Goal: Information Seeking & Learning: Learn about a topic

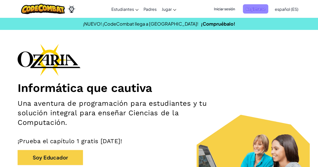
click at [255, 10] on span "Registrarse" at bounding box center [255, 8] width 25 height 9
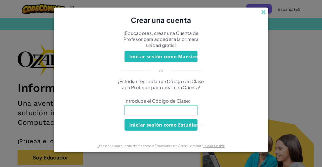
click at [171, 112] on input at bounding box center [161, 110] width 73 height 10
paste input "BearGlassTeam"
type input "BearGlassTeam"
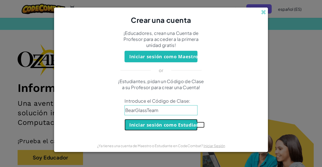
click at [154, 122] on button "Iniciar sesión como Estudiante" at bounding box center [161, 125] width 73 height 12
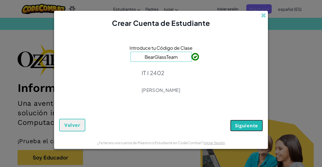
click at [246, 127] on span "Siguiente" at bounding box center [246, 126] width 23 height 6
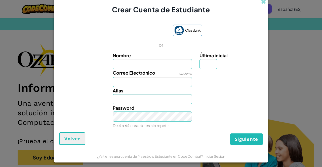
click at [179, 59] on label "Nombre" at bounding box center [153, 55] width 80 height 7
click at [179, 59] on input "Nombre" at bounding box center [153, 64] width 80 height 10
click at [183, 67] on input "Nombre" at bounding box center [153, 64] width 80 height 10
type input "[PERSON_NAME]"
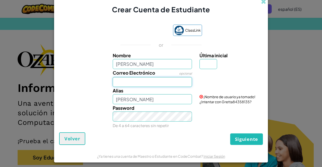
click at [154, 82] on input "Correo Electrónico" at bounding box center [153, 82] width 80 height 10
click at [222, 102] on span "¡Nombre de usuario ya tomado! ¿Intentar con Gretta84358135?" at bounding box center [228, 100] width 56 height 10
click at [150, 83] on input "Correo Electrónico" at bounding box center [153, 82] width 80 height 10
type input "[EMAIL_ADDRESS][DOMAIN_NAME]"
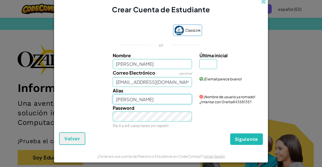
click at [164, 99] on input "[PERSON_NAME]" at bounding box center [153, 99] width 80 height 10
type input "G"
type input "g"
type input "G"
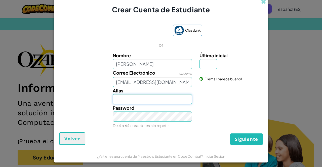
click at [161, 99] on input "Alias" at bounding box center [153, 99] width 80 height 10
type input "[PERSON_NAME]"
click at [211, 60] on input "Última inicial" at bounding box center [209, 64] width 18 height 10
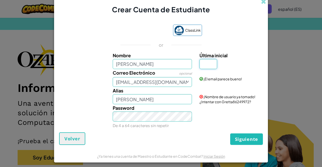
type input "o"
click at [171, 102] on input "GrettaO" at bounding box center [153, 99] width 80 height 10
type input "GrettaO2010"
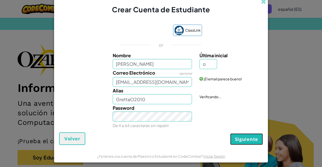
click at [248, 138] on span "Siguiente" at bounding box center [246, 139] width 23 height 6
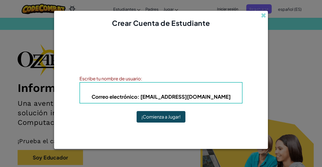
click at [161, 99] on b "Correo electrónico : [EMAIL_ADDRESS][DOMAIN_NAME]" at bounding box center [161, 97] width 139 height 6
click at [156, 92] on h4 "Alias : GrettaO2010" at bounding box center [161, 89] width 152 height 8
click at [159, 96] on b "Correo electrónico : [EMAIL_ADDRESS][DOMAIN_NAME]" at bounding box center [161, 97] width 139 height 6
drag, startPoint x: 143, startPoint y: 97, endPoint x: 165, endPoint y: 91, distance: 22.2
click at [167, 93] on h5 "Correo electrónico : [EMAIL_ADDRESS][DOMAIN_NAME]" at bounding box center [161, 97] width 152 height 8
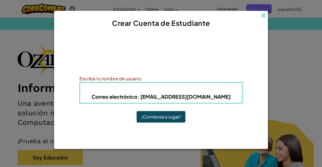
click at [163, 90] on b "Alias : GrettaO2010" at bounding box center [161, 89] width 50 height 6
click at [157, 89] on b "Alias : GrettaO2010" at bounding box center [161, 89] width 50 height 6
click at [143, 81] on div "Escribe tu nombre de usuario:" at bounding box center [161, 78] width 163 height 7
click at [143, 80] on div "Escribe tu nombre de usuario:" at bounding box center [161, 78] width 163 height 7
click at [141, 79] on div "Escribe tu nombre de usuario:" at bounding box center [161, 78] width 163 height 7
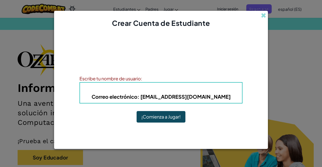
click at [148, 79] on div "Escribe tu nombre de usuario:" at bounding box center [161, 78] width 163 height 7
click at [153, 118] on button "¡Comienza a Jugar!" at bounding box center [161, 117] width 49 height 12
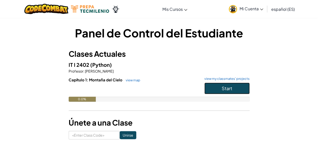
click at [242, 88] on button "Start" at bounding box center [227, 89] width 45 height 12
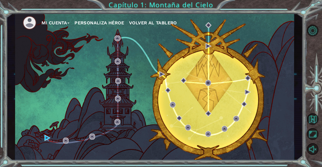
drag, startPoint x: 289, startPoint y: 0, endPoint x: 183, endPoint y: 24, distance: 109.4
click at [315, 29] on button "Opciones del Nivel" at bounding box center [313, 31] width 12 height 12
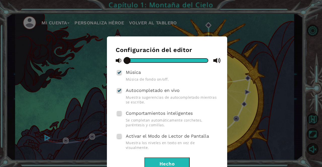
click at [278, 59] on div "Configuración del editor Música Música de fondo on/off. Autocompletado en vivo …" at bounding box center [161, 83] width 322 height 167
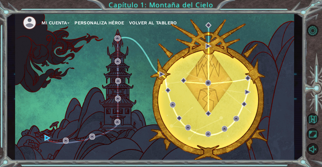
click at [31, 19] on img at bounding box center [30, 23] width 14 height 14
click at [63, 23] on button "Mi Cuenta" at bounding box center [56, 23] width 28 height 8
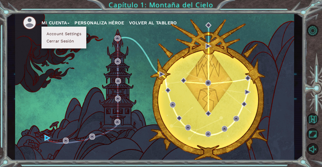
click at [95, 23] on button "Personaliza Héroe" at bounding box center [100, 23] width 50 height 8
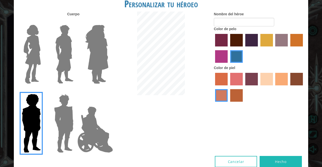
click at [233, 159] on button "Cancelar" at bounding box center [236, 161] width 42 height 11
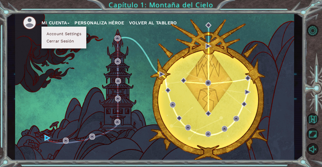
click at [214, 52] on div "Mi Cuenta Account Settings Cerrar Sesión Personaliza Héroe Volver al Tablero" at bounding box center [154, 86] width 279 height 147
click at [62, 22] on button "Mi Cuenta" at bounding box center [56, 23] width 28 height 8
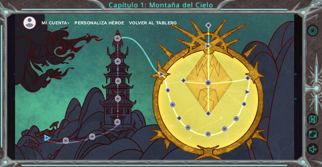
click at [212, 48] on div "Mi Cuenta Personaliza Héroe Volver al Tablero" at bounding box center [154, 86] width 279 height 147
drag, startPoint x: 295, startPoint y: 0, endPoint x: 212, endPoint y: 43, distance: 93.2
click at [212, 43] on div "Mi Cuenta Personaliza Héroe Volver al Tablero" at bounding box center [154, 86] width 279 height 147
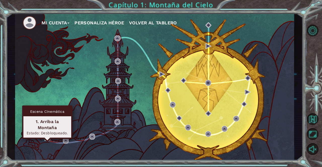
click at [45, 138] on img at bounding box center [48, 138] width 6 height 6
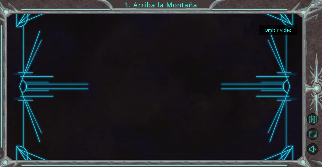
click at [269, 31] on button "Omitir video" at bounding box center [278, 30] width 38 height 10
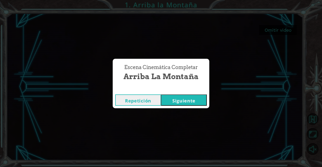
click at [182, 98] on button "Siguiente" at bounding box center [184, 100] width 46 height 11
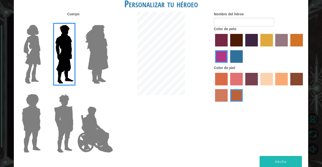
click at [317, 14] on div "Personalizar tu héroeo Cuerpo Nombre del héroe Color de pelo Color de piel Hecho" at bounding box center [161, 83] width 322 height 167
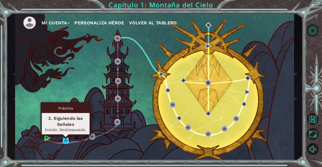
click at [66, 141] on img at bounding box center [66, 141] width 6 height 6
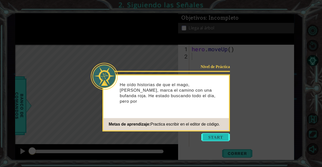
click at [210, 136] on button "Start" at bounding box center [215, 137] width 29 height 8
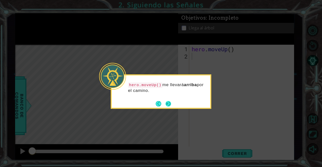
click at [171, 106] on button "Next" at bounding box center [168, 103] width 7 height 7
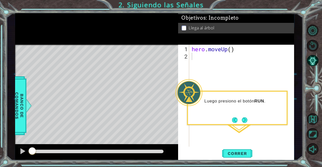
click at [245, 125] on div "Luego presiono el botón RUN ." at bounding box center [237, 108] width 101 height 34
click at [240, 118] on footer at bounding box center [239, 121] width 15 height 8
click at [243, 121] on button "Next" at bounding box center [245, 121] width 6 height 6
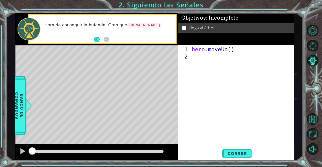
click at [200, 61] on div "hero . moveUp ( )" at bounding box center [243, 104] width 105 height 117
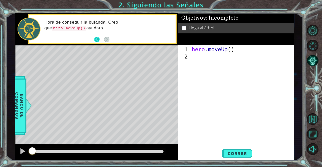
click at [95, 42] on button "Back" at bounding box center [99, 40] width 10 height 6
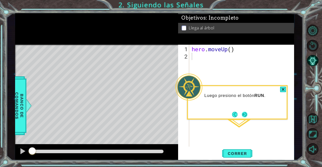
click at [242, 115] on button "Next" at bounding box center [245, 115] width 6 height 6
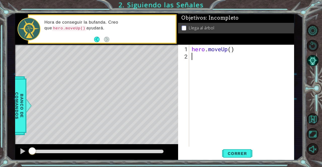
click at [207, 62] on div "hero . moveUp ( )" at bounding box center [243, 104] width 105 height 117
click at [232, 50] on div "hero . moveUp ( )" at bounding box center [243, 104] width 105 height 117
type textarea "hero.moveUp(2)"
click at [219, 58] on div "hero . moveUp ( 2 )" at bounding box center [243, 104] width 105 height 117
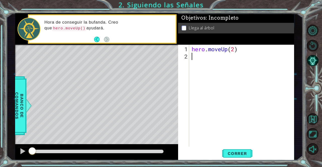
scroll to position [0, 0]
type textarea "j"
drag, startPoint x: 191, startPoint y: 50, endPoint x: 252, endPoint y: 45, distance: 61.6
click at [252, 45] on div "hero . moveUp ( 2 )" at bounding box center [242, 96] width 102 height 102
type textarea "hero.moveUp(2)"
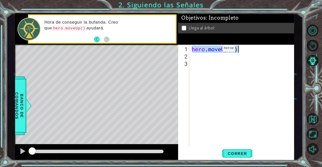
drag, startPoint x: 215, startPoint y: 50, endPoint x: 196, endPoint y: 63, distance: 23.3
click at [196, 63] on div "hero . moveUp ( 2 )" at bounding box center [243, 104] width 105 height 117
click at [196, 59] on div "hero . moveUp ( 2 )" at bounding box center [243, 104] width 105 height 117
click at [191, 56] on div "1 2 3 4 hero . moveUp ( 2 ) ההההההההההההההההההההההההההההההההההההההההההההההההההה…" at bounding box center [235, 96] width 115 height 102
click at [190, 54] on div "1 2 3 4 hero . moveUp ( 2 ) ההההההההההההההההההההההההההההההההההההההההההההההההההה…" at bounding box center [235, 96] width 115 height 102
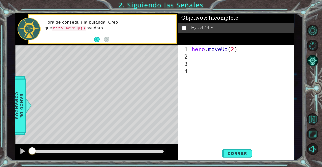
click at [193, 55] on div "hero . moveUp ( 2 )" at bounding box center [243, 104] width 105 height 117
click at [247, 151] on span "Correr" at bounding box center [237, 153] width 29 height 5
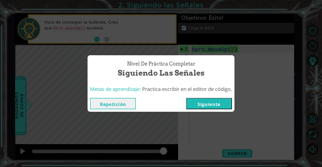
click at [215, 101] on button "Siguiente" at bounding box center [209, 103] width 46 height 11
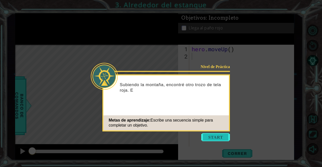
click at [219, 139] on button "Start" at bounding box center [215, 137] width 29 height 8
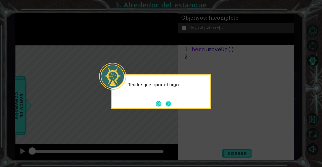
click at [171, 106] on button "Next" at bounding box center [168, 104] width 6 height 6
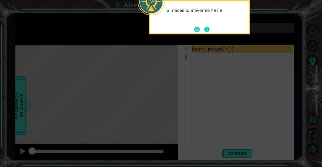
click at [204, 30] on button "Next" at bounding box center [207, 29] width 6 height 6
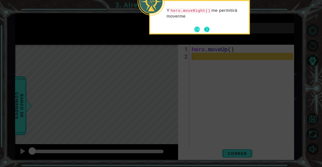
click at [204, 31] on button "Next" at bounding box center [207, 30] width 6 height 6
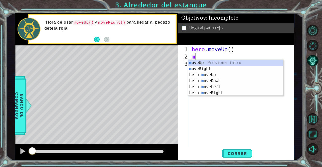
type textarea "mo"
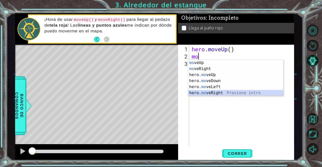
click at [208, 92] on div "mo veUp Presiona intro mo veRight Presiona intro hero. mo veUp Presiona intro h…" at bounding box center [235, 84] width 95 height 48
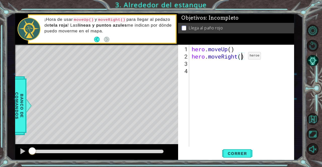
click at [241, 58] on div "hero . moveUp ( ) hero . moveRight ( )" at bounding box center [243, 104] width 105 height 117
click at [232, 47] on div "hero . moveUp ( ) hero . moveRight ( 1 )" at bounding box center [243, 104] width 105 height 117
type textarea "hero.moveUp(2)"
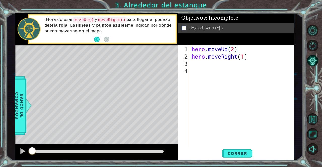
click at [245, 25] on li "Llega al paño rojo" at bounding box center [237, 28] width 110 height 6
click at [245, 151] on span "Correr" at bounding box center [237, 153] width 29 height 5
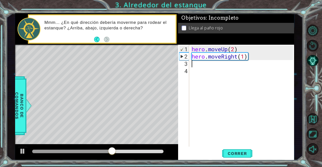
click at [202, 64] on div "hero . moveUp ( 2 ) hero . moveRight ( 1 )" at bounding box center [243, 104] width 105 height 117
type textarea "m"
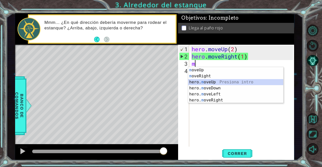
click at [213, 81] on div "m oveUp Presiona intro m oveRight Presiona intro hero. m oveUp Presiona intro h…" at bounding box center [235, 91] width 95 height 48
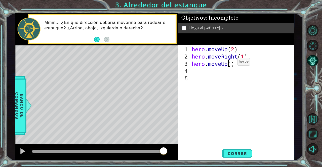
click at [230, 64] on div "hero . moveUp ( 2 ) hero . moveRight ( 1 ) hero . moveUp ( )" at bounding box center [243, 104] width 105 height 117
click at [232, 64] on div "hero . moveUp ( 2 ) hero . moveRight ( 1 ) hero . moveUp ( )" at bounding box center [243, 104] width 105 height 117
type textarea "hero.moveUp(1)"
click at [243, 157] on button "Correr" at bounding box center [237, 154] width 30 height 12
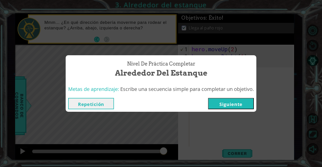
click at [240, 104] on button "Siguiente" at bounding box center [231, 103] width 46 height 11
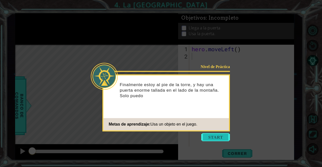
click at [217, 137] on button "Start" at bounding box center [215, 137] width 29 height 8
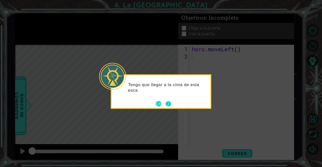
click at [171, 103] on button "Next" at bounding box center [168, 104] width 6 height 6
click at [171, 103] on button "Next" at bounding box center [169, 104] width 6 height 6
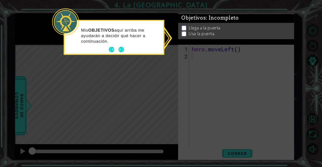
click at [187, 28] on li "Llega a la puerta" at bounding box center [237, 30] width 110 height 6
click at [185, 27] on li "Llega a la puerta" at bounding box center [237, 29] width 110 height 6
click at [120, 49] on button "Next" at bounding box center [122, 50] width 6 height 6
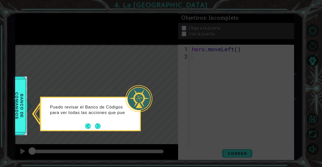
click at [101, 126] on div "Puedo revisar el Banco de Códigos para ver todas las acciones que pue" at bounding box center [90, 114] width 101 height 34
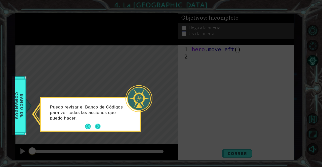
click at [98, 127] on button "Next" at bounding box center [98, 127] width 6 height 6
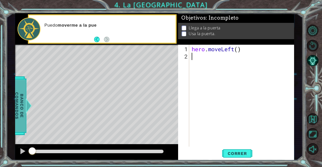
click at [26, 105] on div at bounding box center [28, 105] width 6 height 15
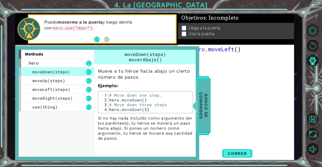
click at [206, 104] on span "Banco de comandos" at bounding box center [203, 106] width 13 height 52
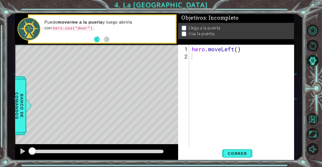
click at [183, 25] on p at bounding box center [184, 26] width 5 height 5
click at [182, 35] on p at bounding box center [184, 37] width 5 height 5
click at [197, 54] on div "hero . moveLeft ( )" at bounding box center [243, 104] width 105 height 117
click at [239, 51] on div "hero . moveLeft ( )" at bounding box center [243, 104] width 105 height 117
type textarea "hero.moveLeft()"
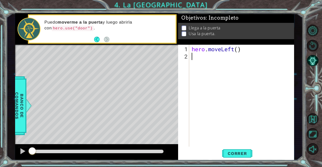
click at [191, 57] on div "hero . moveLeft ( )" at bounding box center [243, 104] width 105 height 117
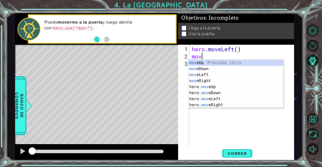
type textarea "move"
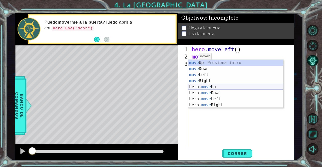
click at [213, 87] on div "move Up Presiona intro move Down Presiona intro move Left Presiona intro move R…" at bounding box center [235, 90] width 95 height 60
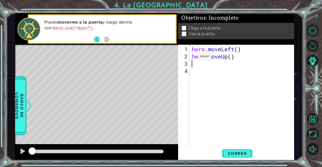
scroll to position [0, 0]
click at [230, 56] on div "hero . moveLeft ( ) hero . moveUp ( )" at bounding box center [243, 104] width 105 height 117
click at [238, 50] on div "hero . moveLeft ( ) hero . moveUp ( 2 )" at bounding box center [243, 104] width 105 height 117
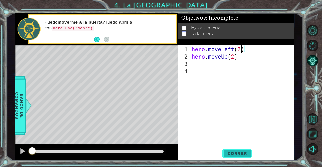
type textarea "hero.moveLeft(2)"
click at [237, 151] on span "Correr" at bounding box center [237, 153] width 29 height 5
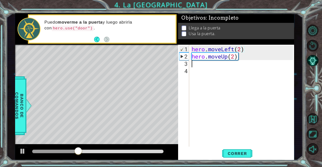
click at [199, 64] on div "hero . moveLeft ( 2 ) hero . moveUp ( 2 )" at bounding box center [243, 104] width 105 height 117
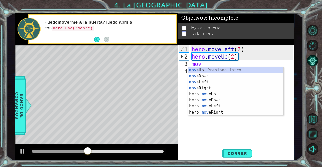
scroll to position [0, 0]
type textarea "move"
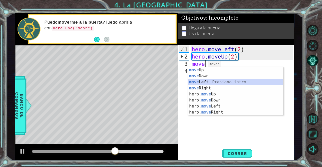
click at [211, 81] on div "move Up Presiona intro move Down Presiona intro move Left Presiona intro move R…" at bounding box center [235, 97] width 95 height 60
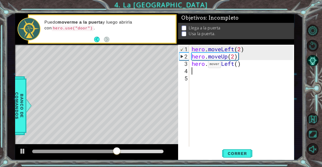
scroll to position [0, 0]
click at [237, 63] on div "hero . moveLeft ( 2 ) hero . moveUp ( 2 ) hero . moveLeft ( )" at bounding box center [243, 104] width 105 height 117
click at [243, 150] on button "Correr" at bounding box center [237, 154] width 30 height 12
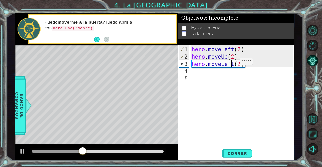
click at [233, 63] on div "hero . moveLeft ( 2 ) hero . moveUp ( 2 ) hero . moveLeft ( 2 )" at bounding box center [243, 104] width 105 height 117
click at [235, 64] on div "hero . moveLeft ( 2 ) hero . moveUp ( 2 ) hero . moveLeft ( 2 )" at bounding box center [243, 104] width 105 height 117
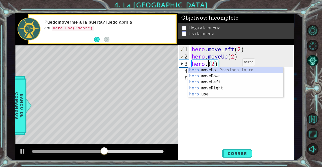
scroll to position [0, 1]
click at [222, 89] on div "hero. moveUp Presiona intro hero. moveDown Presiona intro hero. moveLeft Presio…" at bounding box center [235, 88] width 95 height 42
type textarea "hero.moveRight()(2)"
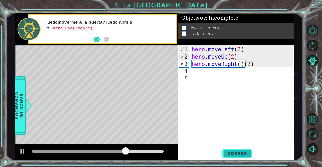
click at [230, 153] on span "Correr" at bounding box center [237, 153] width 29 height 5
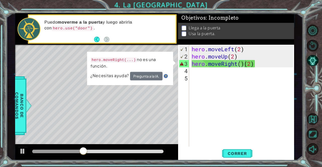
click at [165, 106] on div "Level Map" at bounding box center [131, 119] width 233 height 148
click at [258, 94] on div "hero . moveLeft ( 2 ) hero . moveUp ( 2 ) hero . moveRight ( ) ( 2 )" at bounding box center [243, 104] width 105 height 117
click at [157, 74] on button "Pregunta a la IA." at bounding box center [146, 76] width 32 height 9
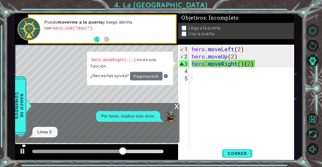
click at [178, 121] on div "x Por favor, explica este error. Línea 3:" at bounding box center [98, 123] width 164 height 40
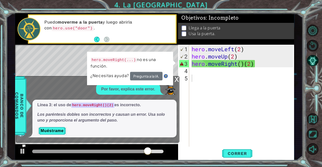
click at [175, 79] on div "x" at bounding box center [177, 79] width 5 height 5
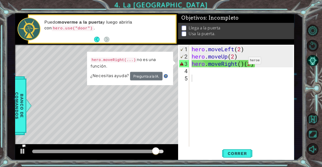
click at [241, 63] on div "hero . moveLeft ( 2 ) hero . moveUp ( 2 ) hero . moveRight ( ) ( 2 )" at bounding box center [243, 104] width 105 height 117
click at [258, 63] on div "hero . moveLeft ( 2 ) hero . moveUp ( 2 ) hero . moveRight ( ) ( 2 )" at bounding box center [243, 104] width 105 height 117
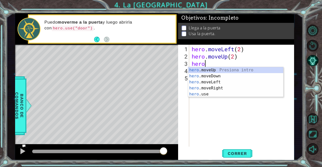
type textarea "h"
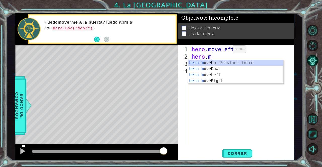
type textarea "hero."
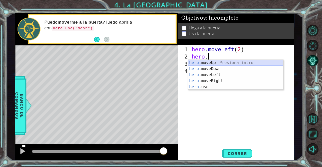
click at [210, 62] on div "hero. moveUp Presiona intro hero. moveDown Presiona intro hero. moveLeft Presio…" at bounding box center [235, 81] width 95 height 42
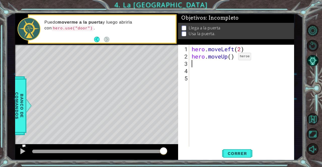
click at [231, 58] on div "hero . moveLeft ( 2 ) hero . moveUp ( )" at bounding box center [243, 104] width 105 height 117
type textarea "hero.moveUp(2)"
click at [203, 63] on div "hero . moveLeft ( 2 ) hero . moveUp ( 2 )" at bounding box center [243, 104] width 105 height 117
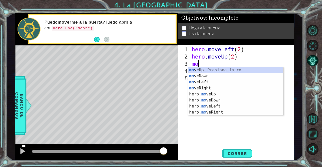
scroll to position [0, 0]
type textarea "move"
click at [204, 69] on div "move Up Presiona intro move Down Presiona intro move Left Presiona intro move R…" at bounding box center [235, 97] width 95 height 60
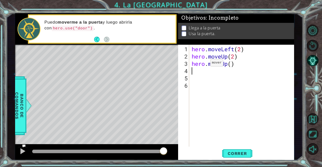
scroll to position [0, 0]
click at [231, 66] on div "hero . moveLeft ( 2 ) hero . moveUp ( 2 ) hero . moveUp ( )" at bounding box center [243, 104] width 105 height 117
type textarea "hero.moveUp(2)"
click at [240, 151] on button "Correr" at bounding box center [237, 154] width 30 height 12
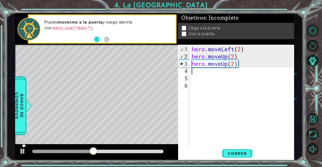
click at [228, 67] on div "hero . moveLeft ( 2 ) hero . moveUp ( 2 ) hero . moveUp ( 2 )" at bounding box center [243, 104] width 105 height 117
type textarea "k"
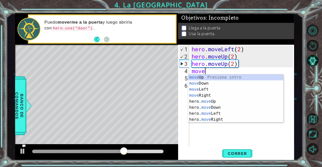
type textarea "move"
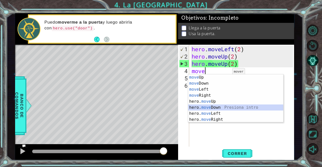
click at [218, 108] on div "move Up Presiona intro move Down Presiona intro move Left Presiona intro move R…" at bounding box center [235, 105] width 95 height 60
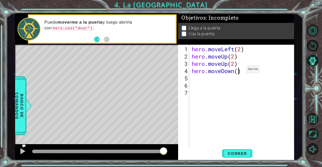
click at [239, 71] on div "hero . moveLeft ( 2 ) hero . moveUp ( 2 ) hero . moveUp ( 2 ) hero . moveDown (…" at bounding box center [243, 104] width 105 height 117
click at [243, 62] on div "hero . moveLeft ( 2 ) hero . moveUp ( 2 ) hero . moveUp ( 2 ) hero . moveDown (…" at bounding box center [243, 104] width 105 height 117
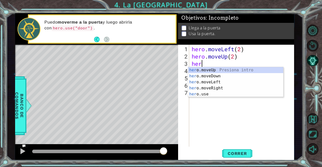
scroll to position [0, 0]
type textarea "h"
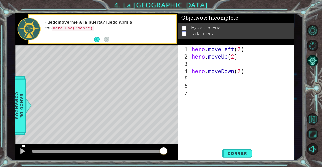
type textarea "hero.moveUp(2)"
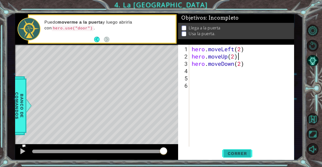
type textarea "hero.moveUp(2)"
click at [240, 152] on span "Correr" at bounding box center [237, 153] width 29 height 5
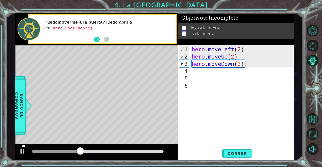
click at [235, 67] on div "hero . moveLeft ( 2 ) hero . moveUp ( 2 ) hero . moveDown ( 2 )" at bounding box center [243, 104] width 105 height 117
click at [251, 63] on div "hero . moveLeft ( 2 ) hero . moveUp ( 2 ) hero . moveDown ( 2 )" at bounding box center [243, 104] width 105 height 117
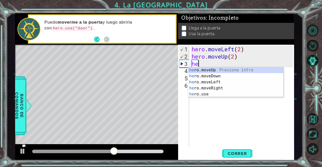
type textarea "h"
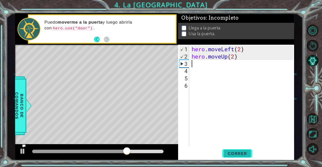
click at [238, 152] on span "Correr" at bounding box center [237, 153] width 29 height 5
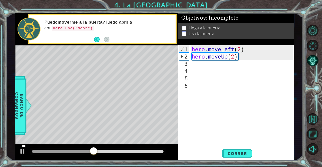
click at [193, 74] on div "hero . moveLeft ( 2 ) hero . moveUp ( 2 )" at bounding box center [243, 104] width 105 height 117
click at [193, 72] on div "hero . moveLeft ( 2 ) hero . moveUp ( 2 )" at bounding box center [243, 104] width 105 height 117
type textarea "m"
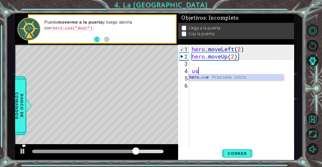
type textarea "u"
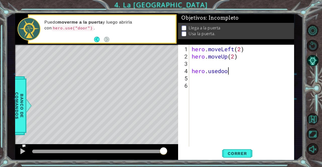
scroll to position [0, 2]
click at [237, 154] on span "Correr" at bounding box center [237, 153] width 29 height 5
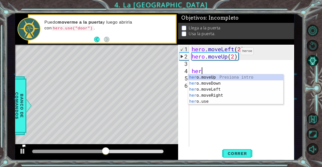
scroll to position [0, 0]
type textarea "h"
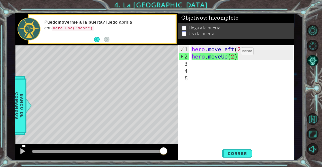
drag, startPoint x: 44, startPoint y: 28, endPoint x: 90, endPoint y: 26, distance: 45.6
click at [90, 26] on p "Puedo moverme a la puerta y luego abrirla con hero.use("door") ." at bounding box center [108, 25] width 128 height 11
click at [195, 61] on div "hero . moveLeft ( 2 ) hero . moveUp ( 2 )" at bounding box center [243, 104] width 105 height 117
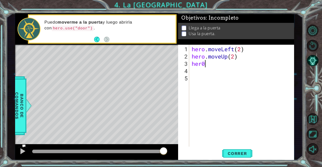
scroll to position [0, 0]
type textarea "her"
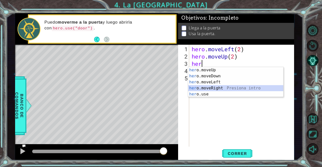
click at [226, 87] on div "her o.moveUp Presiona intro her o.moveDown Presiona intro her o.moveLeft Presio…" at bounding box center [235, 88] width 95 height 42
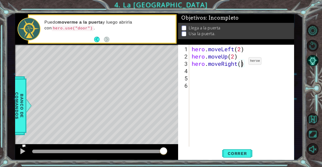
click at [241, 63] on div "hero . moveLeft ( 2 ) hero . moveUp ( 2 ) hero . moveRight ( )" at bounding box center [243, 104] width 105 height 117
type textarea "hero.moveRight(1)"
click at [225, 75] on div "hero . moveLeft ( 2 ) hero . moveUp ( 2 ) hero . moveRight ( 1 )" at bounding box center [243, 104] width 105 height 117
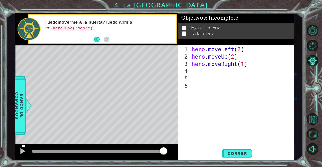
click at [225, 73] on div "hero . moveLeft ( 2 ) hero . moveUp ( 2 ) hero . moveRight ( 1 )" at bounding box center [243, 104] width 105 height 117
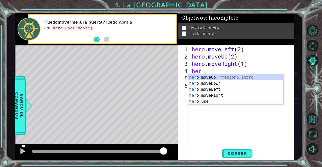
type textarea "hero"
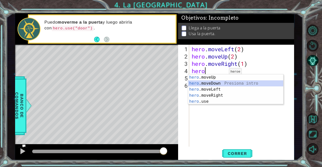
click at [216, 82] on div "hero .moveUp Presiona intro hero .moveDown Presiona intro hero .moveLeft Presio…" at bounding box center [235, 96] width 95 height 42
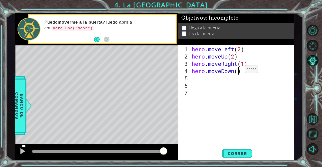
click at [238, 71] on div "hero . moveLeft ( 2 ) hero . moveUp ( 2 ) hero . moveRight ( 1 ) hero . moveDow…" at bounding box center [243, 104] width 105 height 117
click at [237, 150] on button "Correr" at bounding box center [237, 154] width 30 height 12
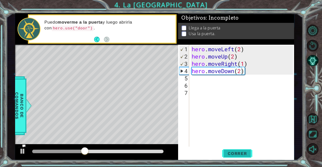
click at [237, 150] on button "Correr" at bounding box center [237, 154] width 30 height 12
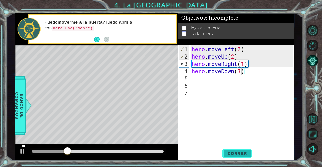
click at [242, 154] on span "Correr" at bounding box center [237, 153] width 29 height 5
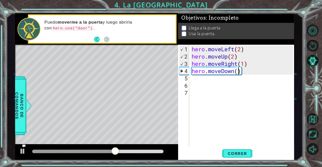
type textarea "hero.moveDown(2)"
click at [207, 86] on div "hero . moveLeft ( 2 ) hero . moveUp ( 2 ) hero . moveRight ( 1 ) hero . moveDow…" at bounding box center [243, 104] width 105 height 117
click at [207, 85] on div "hero . moveLeft ( 2 ) hero . moveUp ( 2 ) hero . moveRight ( 1 ) hero . moveDow…" at bounding box center [243, 104] width 105 height 117
click at [209, 82] on div "hero . moveLeft ( 2 ) hero . moveUp ( 2 ) hero . moveRight ( 1 ) hero . moveDow…" at bounding box center [243, 104] width 105 height 117
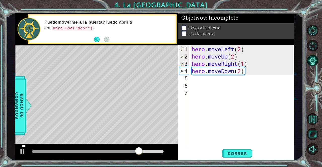
click at [211, 78] on div "hero . moveLeft ( 2 ) hero . moveUp ( 2 ) hero . moveRight ( 1 ) hero . moveDow…" at bounding box center [243, 104] width 105 height 117
click at [186, 32] on li "Usa la puerta." at bounding box center [237, 35] width 110 height 6
click at [186, 35] on p at bounding box center [184, 37] width 5 height 5
click at [186, 32] on p at bounding box center [184, 34] width 5 height 5
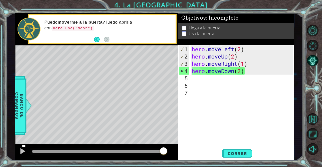
click at [183, 36] on p at bounding box center [184, 38] width 5 height 5
click at [183, 27] on p at bounding box center [184, 28] width 5 height 5
click at [197, 78] on div "hero . moveLeft ( 2 ) hero . moveUp ( 2 ) hero . moveRight ( 1 ) hero . moveDow…" at bounding box center [243, 104] width 105 height 117
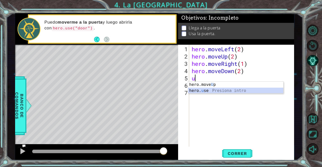
click at [200, 92] on div "hero.move U p Presiona intro hero. u se Presiona intro" at bounding box center [235, 94] width 95 height 24
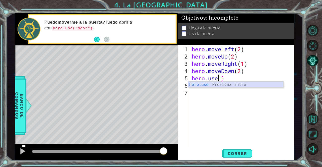
click at [213, 85] on div "hero.use Presiona intro" at bounding box center [235, 91] width 95 height 18
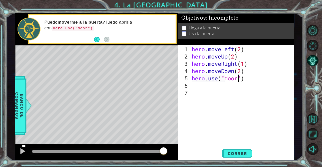
scroll to position [0, 2]
click at [230, 152] on span "Correr" at bounding box center [237, 153] width 29 height 5
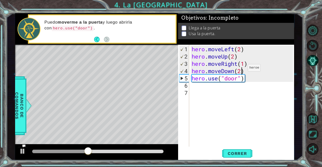
click at [240, 70] on div "hero . moveLeft ( 2 ) hero . moveUp ( 2 ) hero . moveRight ( 1 ) hero . moveDow…" at bounding box center [243, 104] width 105 height 117
type textarea "hero.moveDown(3)"
click at [226, 156] on span "Correr" at bounding box center [237, 153] width 29 height 5
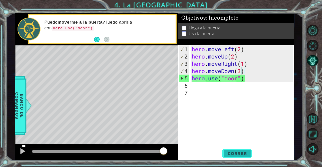
click at [243, 149] on button "Correr" at bounding box center [237, 154] width 30 height 12
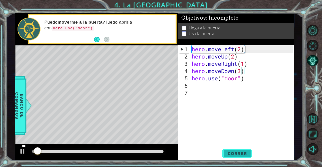
click at [243, 149] on button "Correr" at bounding box center [237, 154] width 30 height 12
